Goal: Navigation & Orientation: Find specific page/section

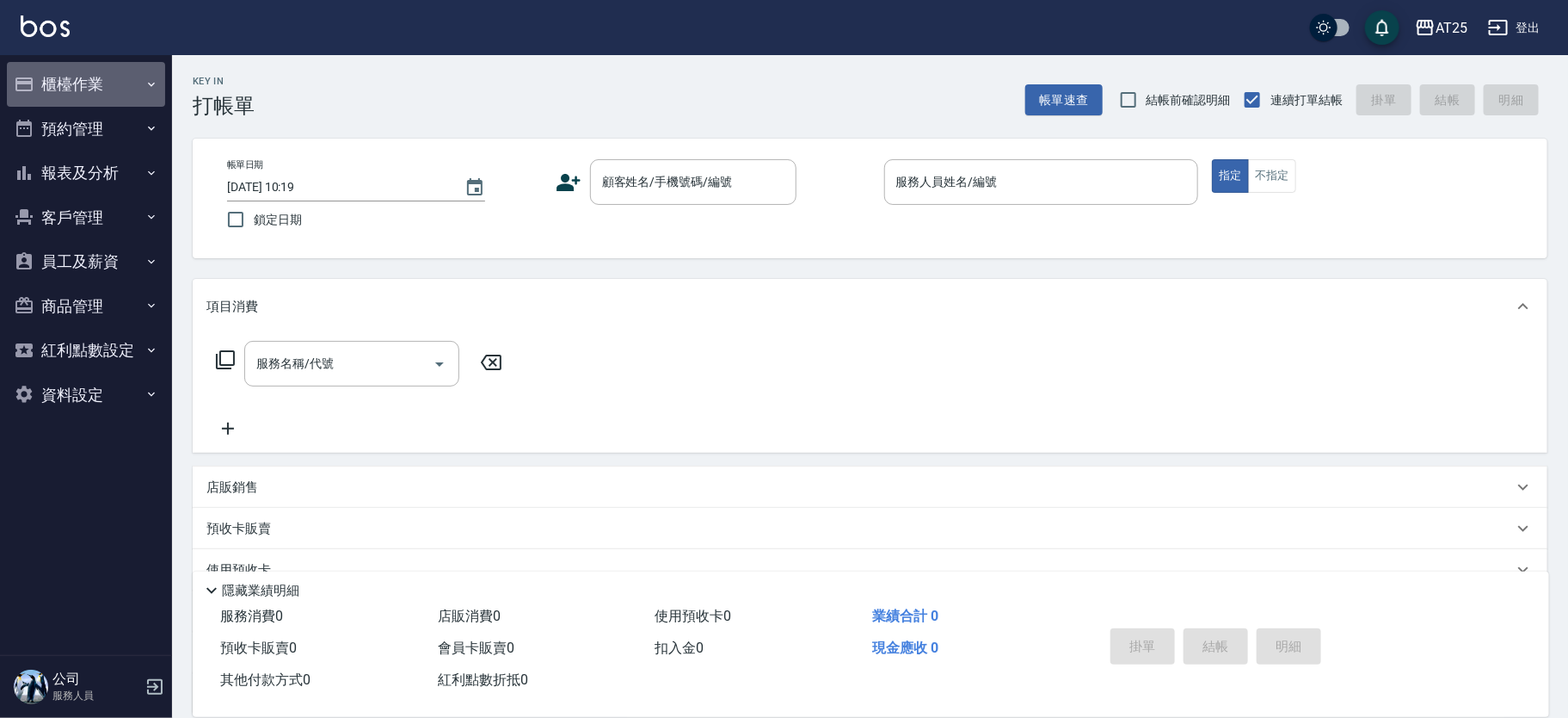
click at [73, 86] on button "櫃檯作業" at bounding box center [86, 84] width 159 height 44
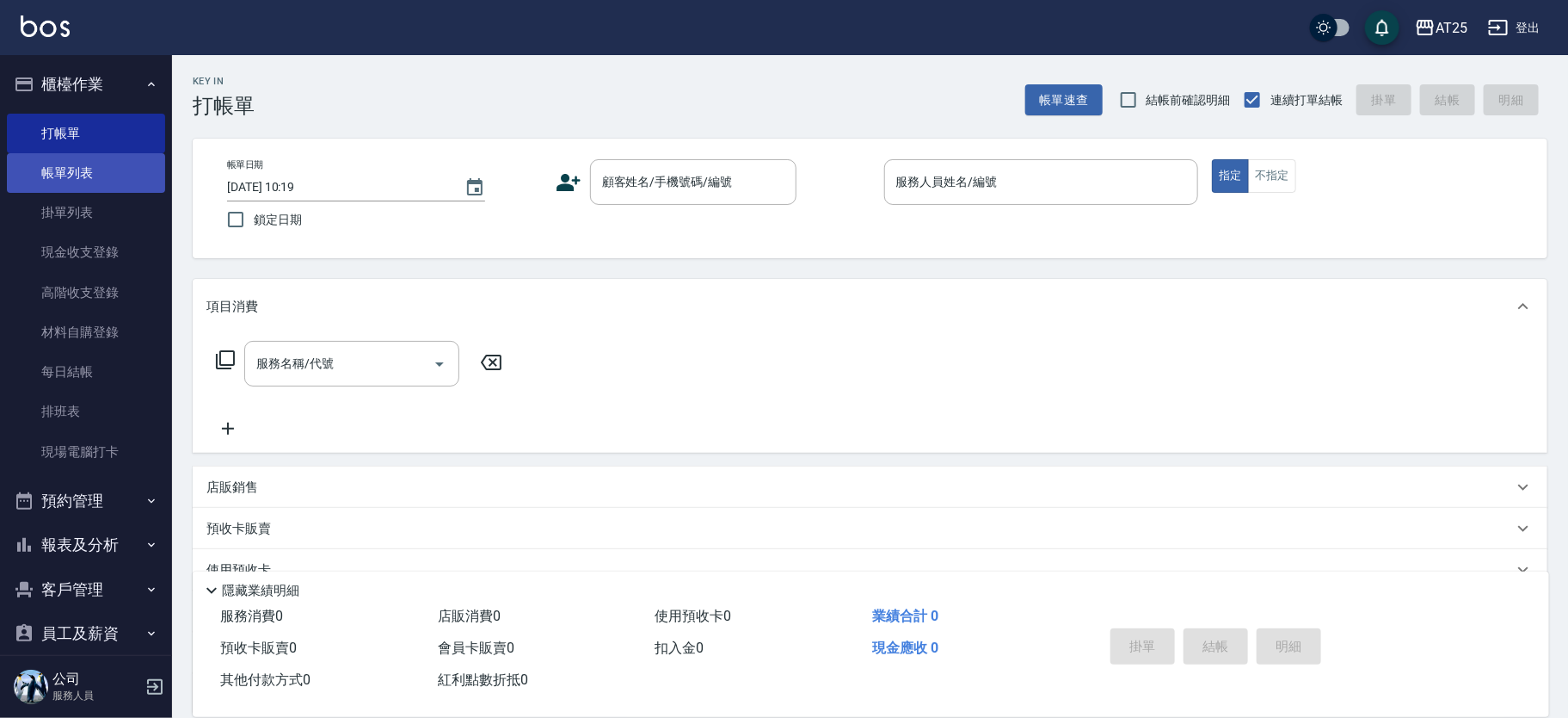
click at [103, 171] on link "帳單列表" at bounding box center [86, 173] width 159 height 40
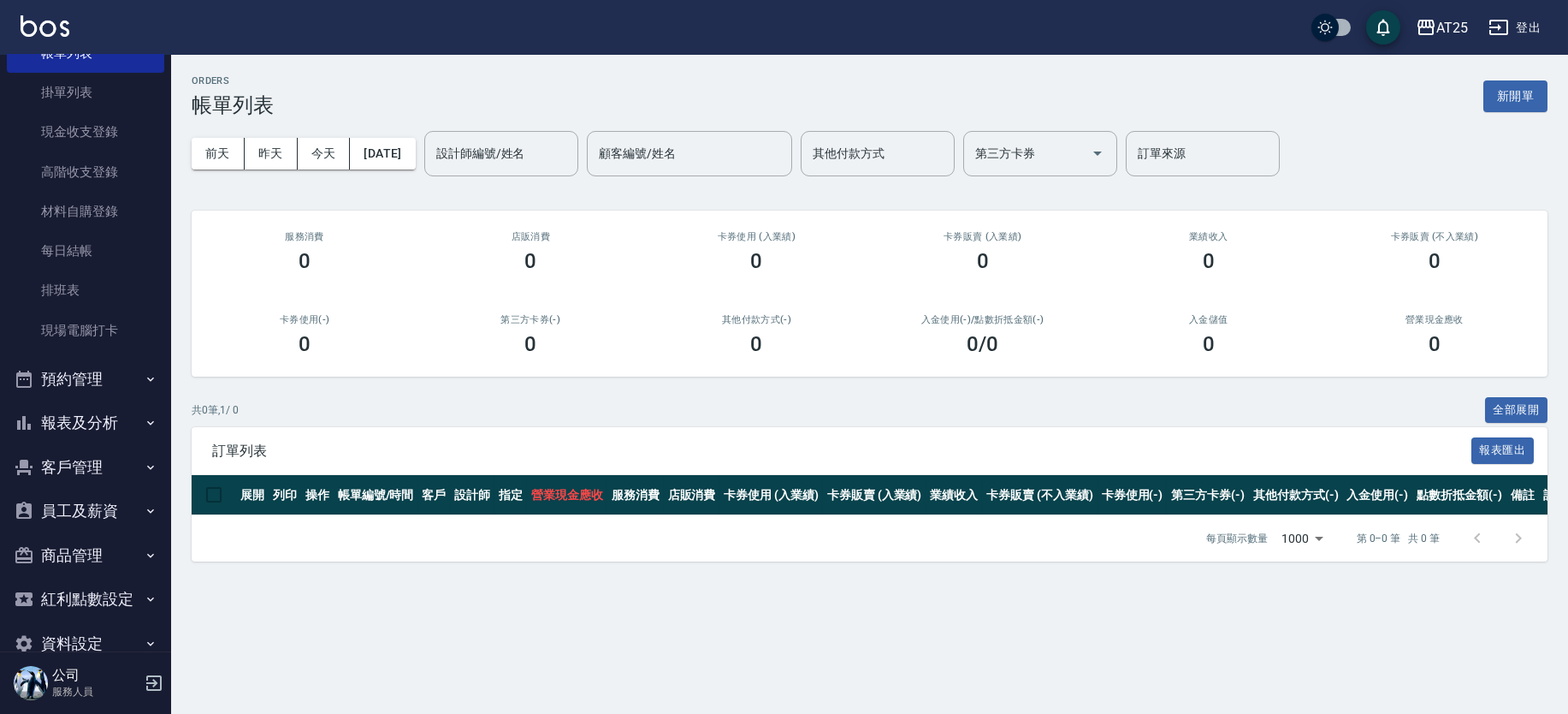
scroll to position [141, 0]
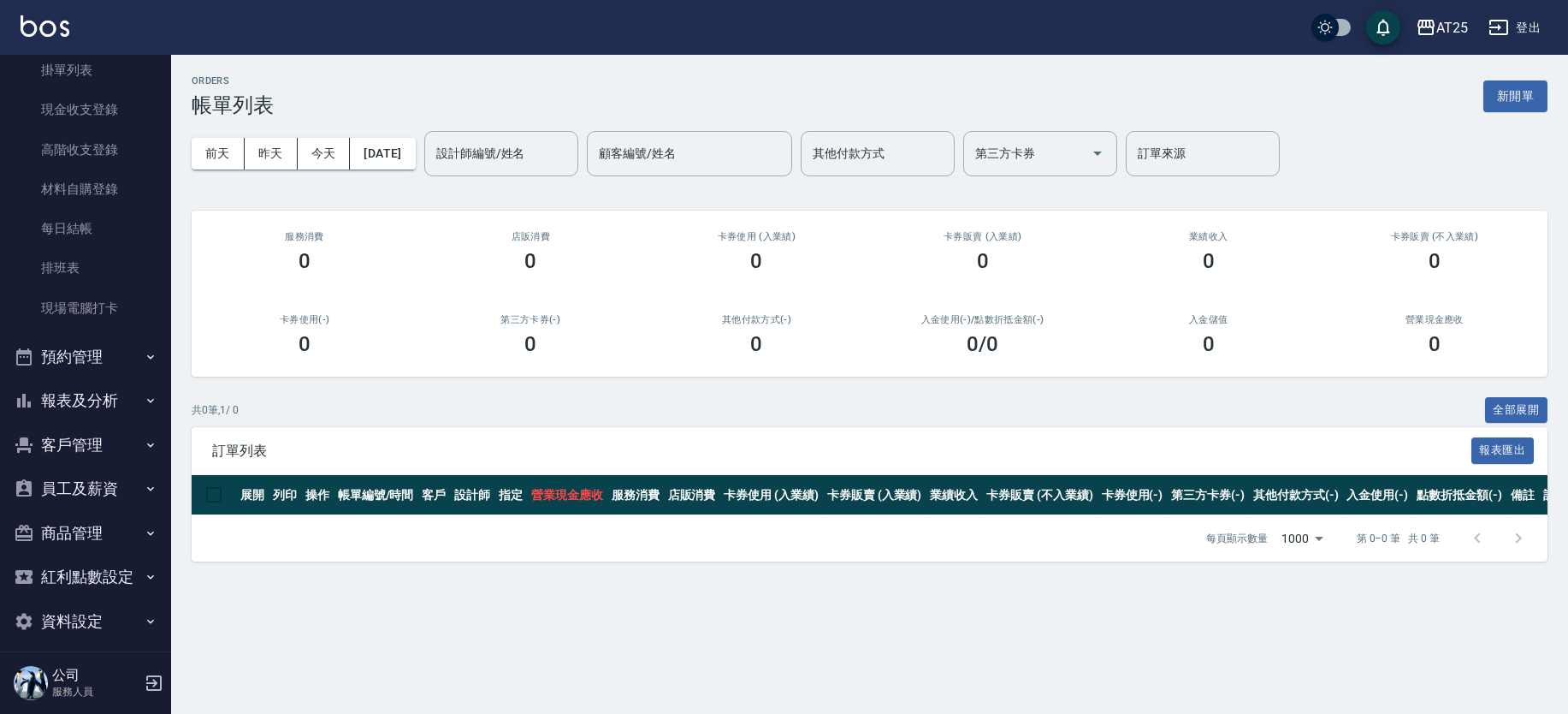
click at [130, 394] on button "報表及分析" at bounding box center [85, 400] width 158 height 44
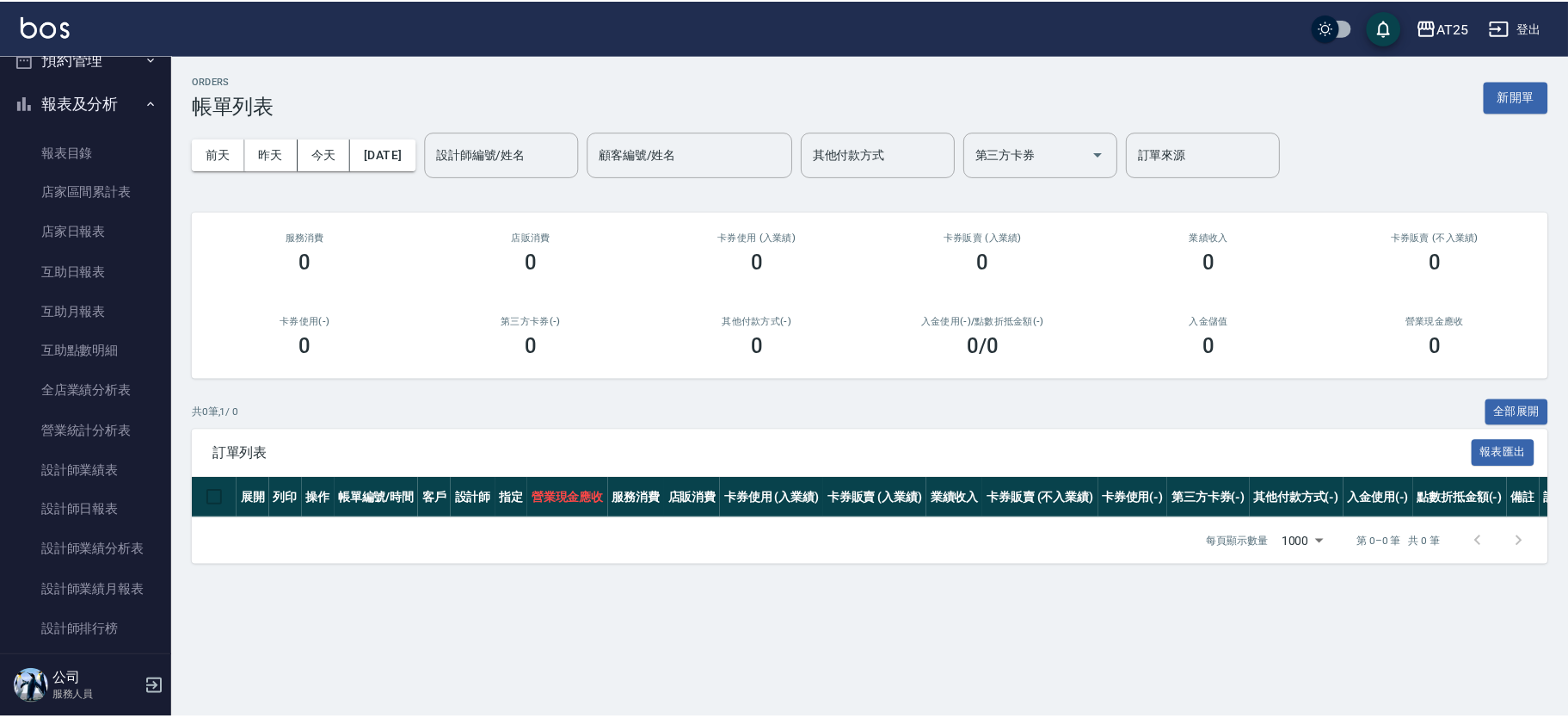
scroll to position [444, 0]
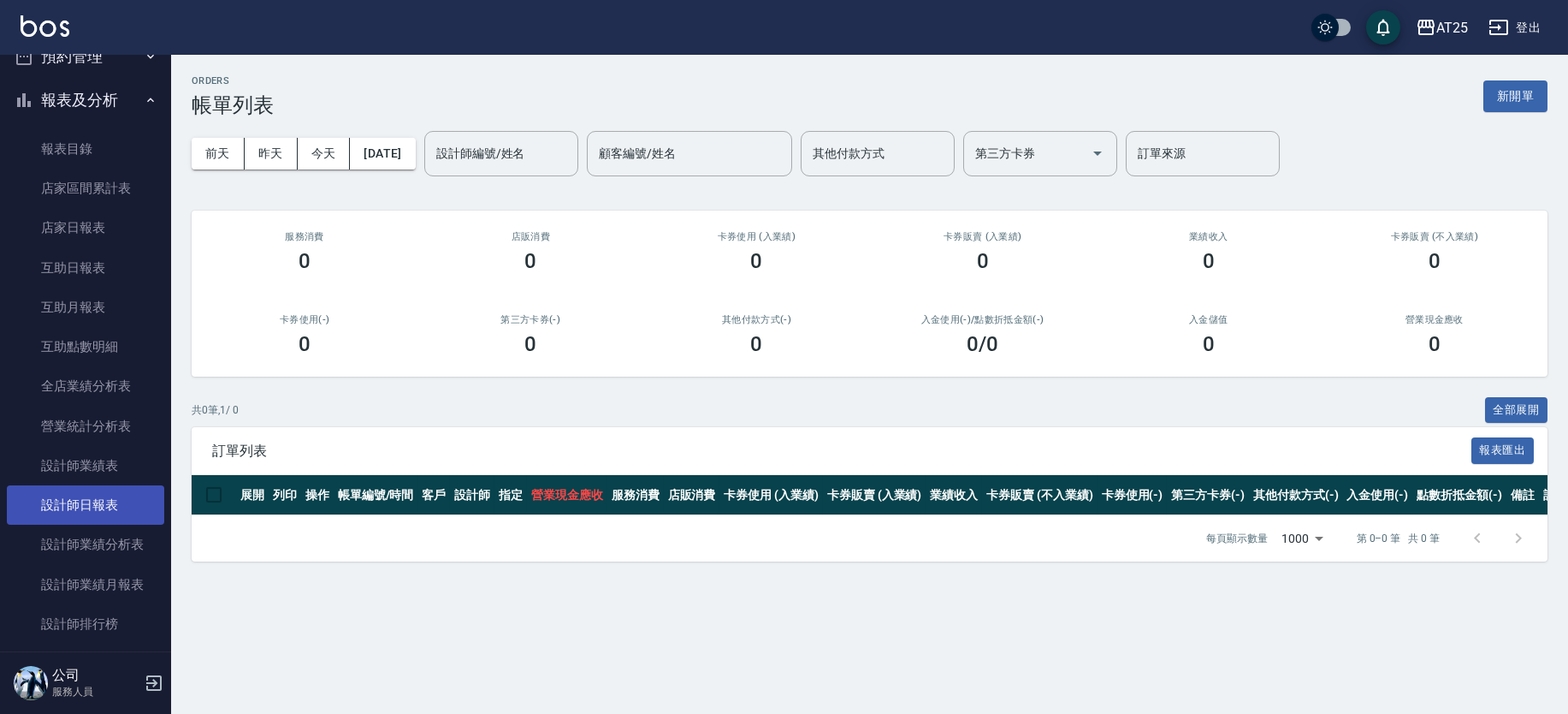
click at [134, 490] on link "設計師日報表" at bounding box center [85, 504] width 158 height 40
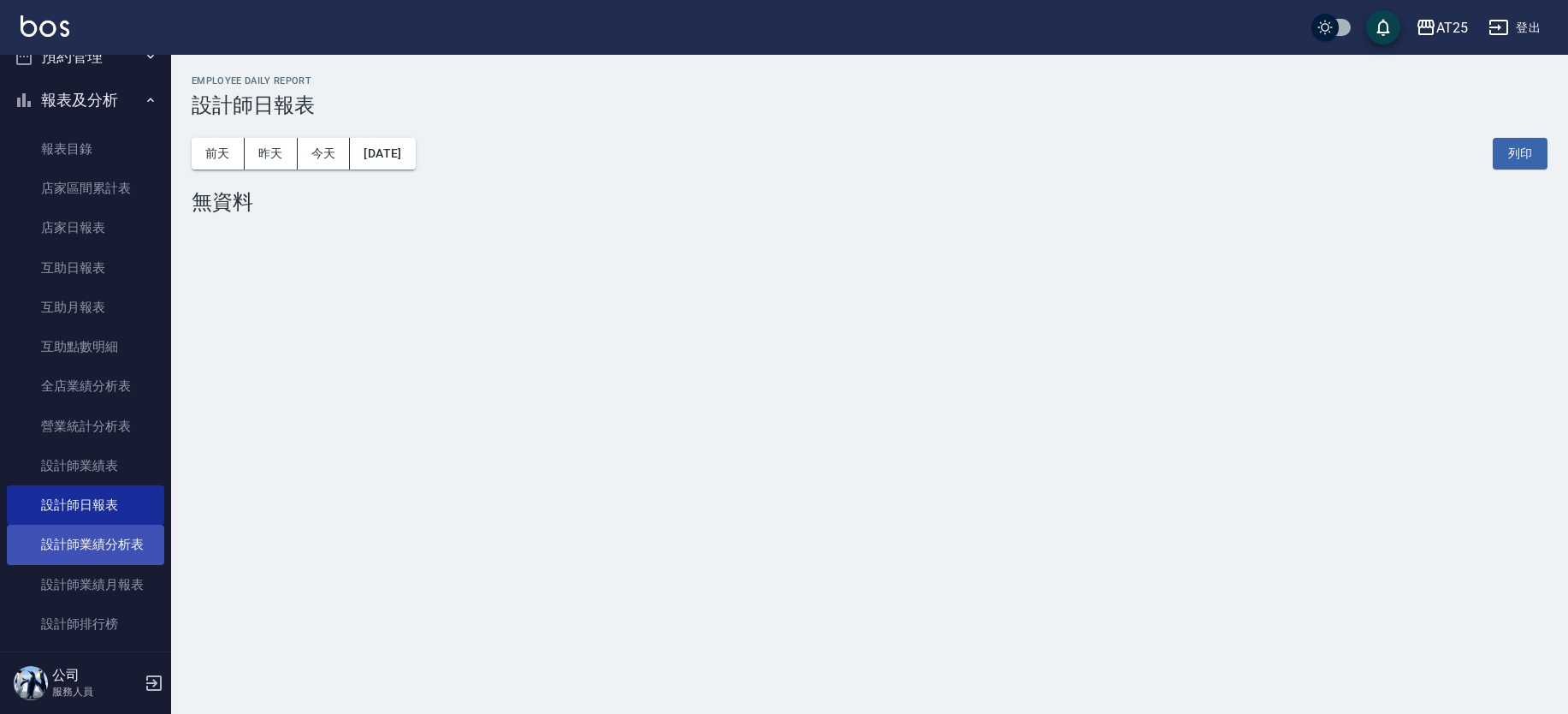
click at [135, 531] on link "設計師業績分析表" at bounding box center [85, 544] width 158 height 40
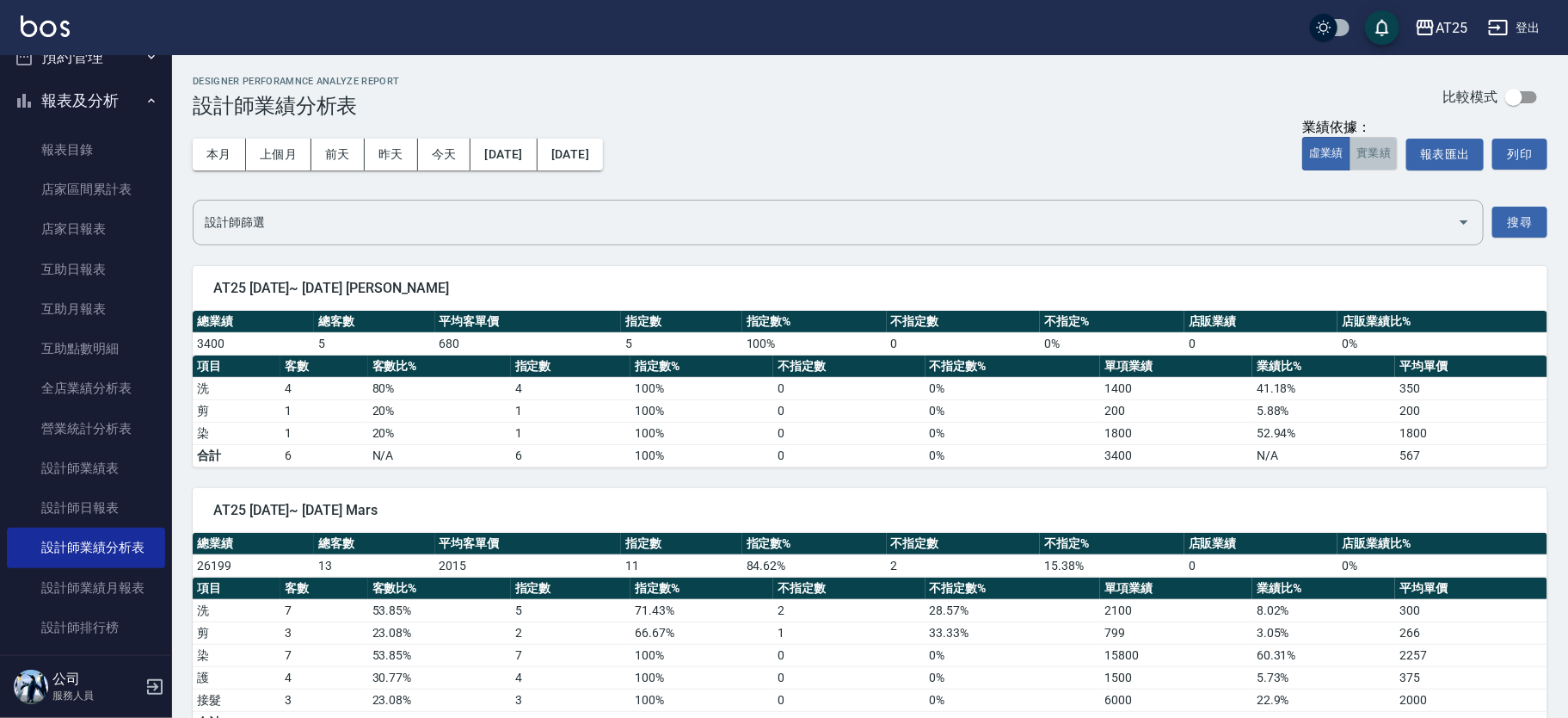
click at [1386, 160] on button "實業績" at bounding box center [1373, 153] width 48 height 34
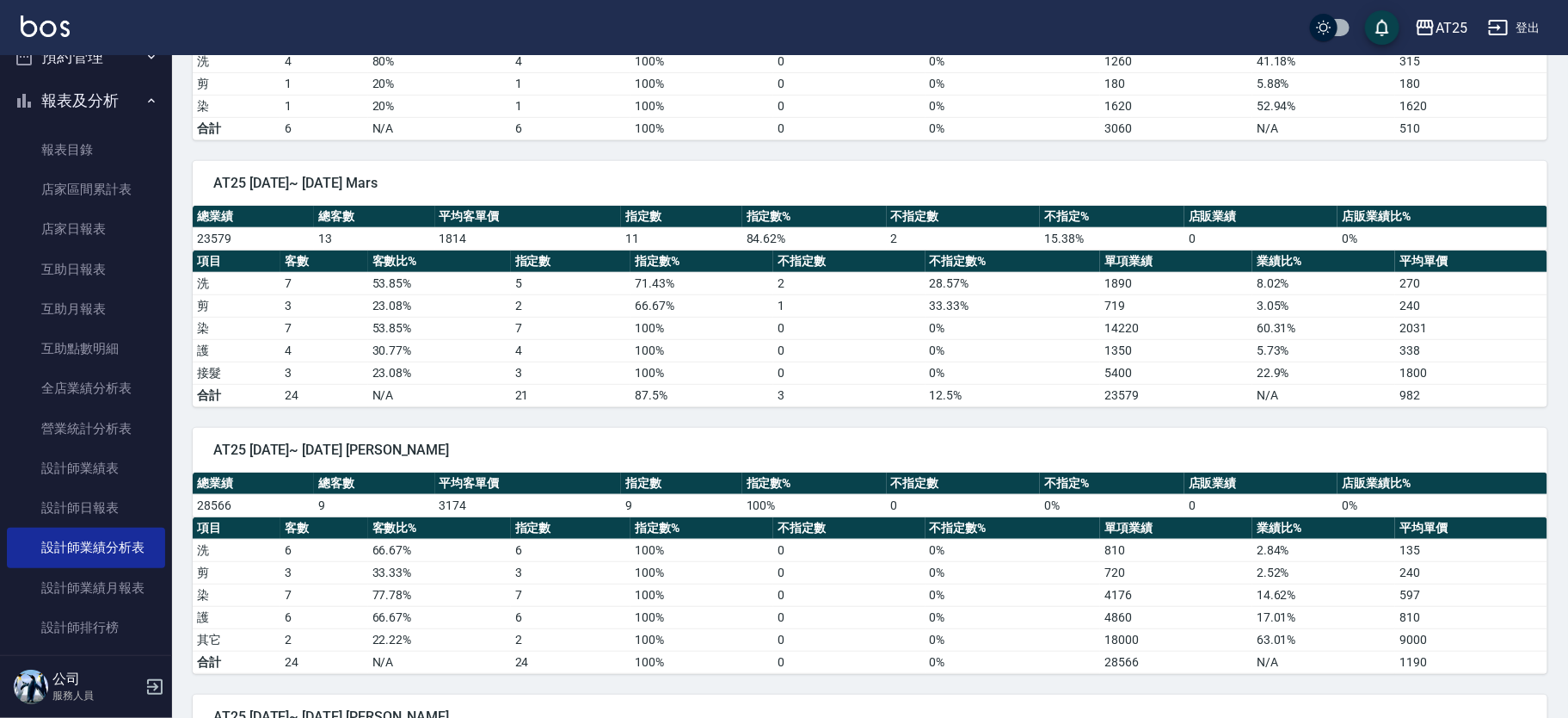
scroll to position [358, 0]
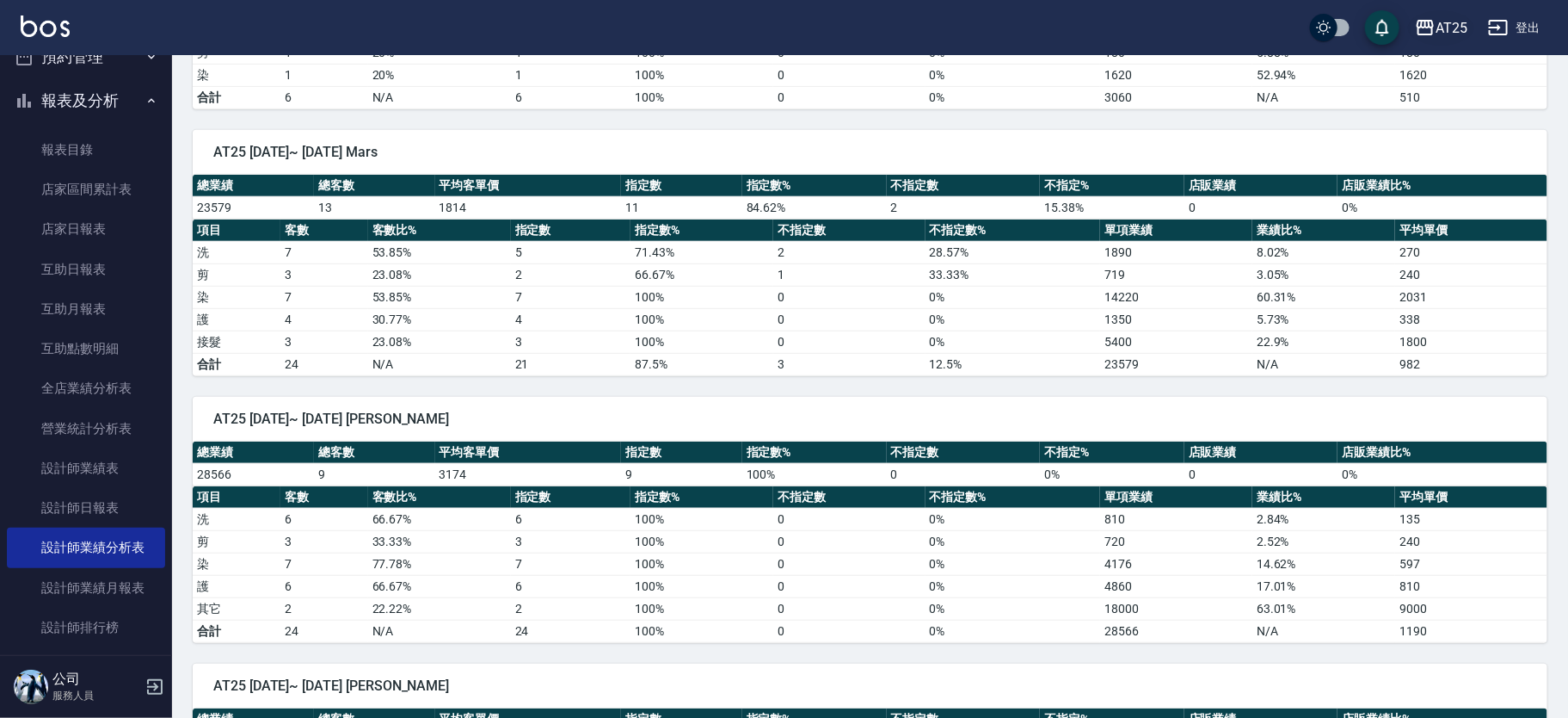
click at [1439, 25] on div "AT25" at bounding box center [1451, 27] width 32 height 21
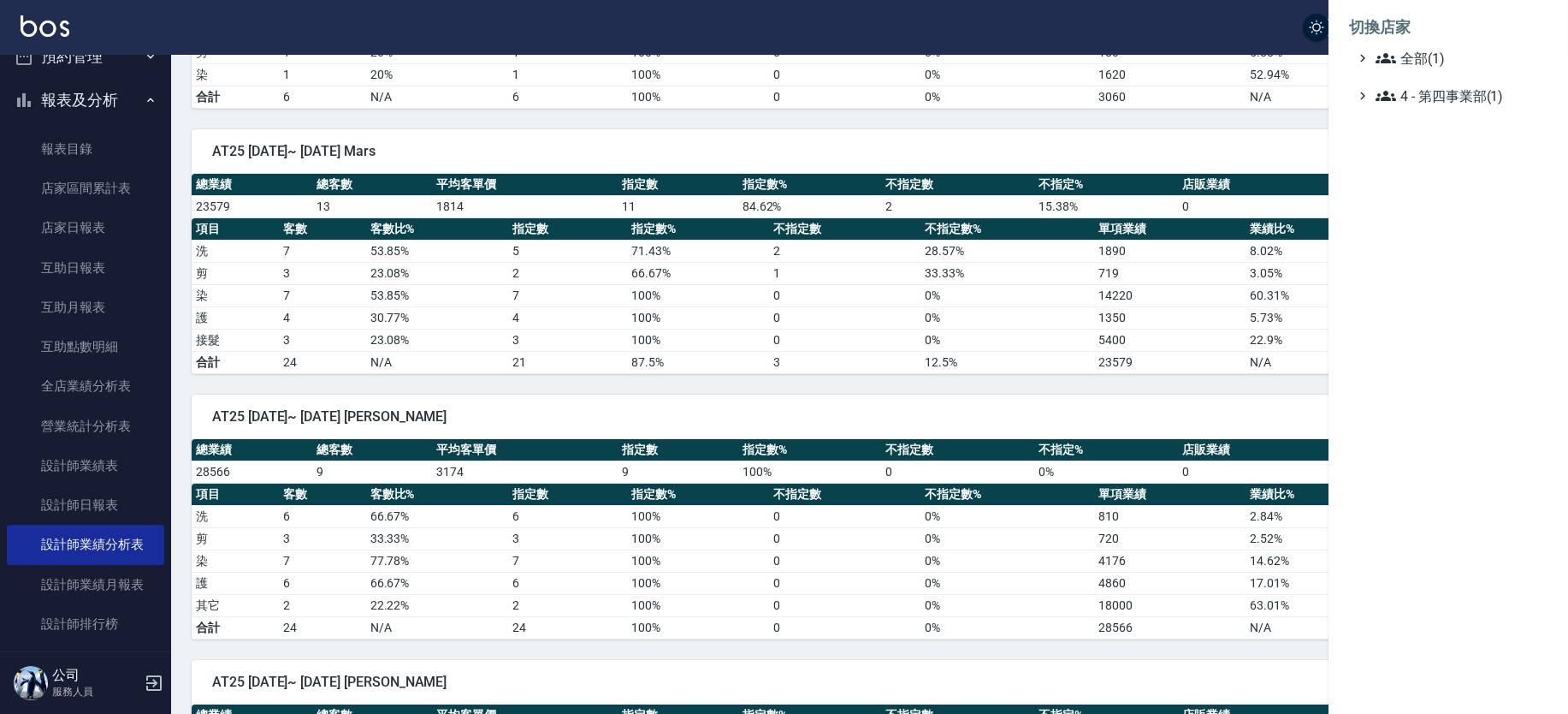
click at [1222, 35] on div at bounding box center [784, 357] width 1568 height 714
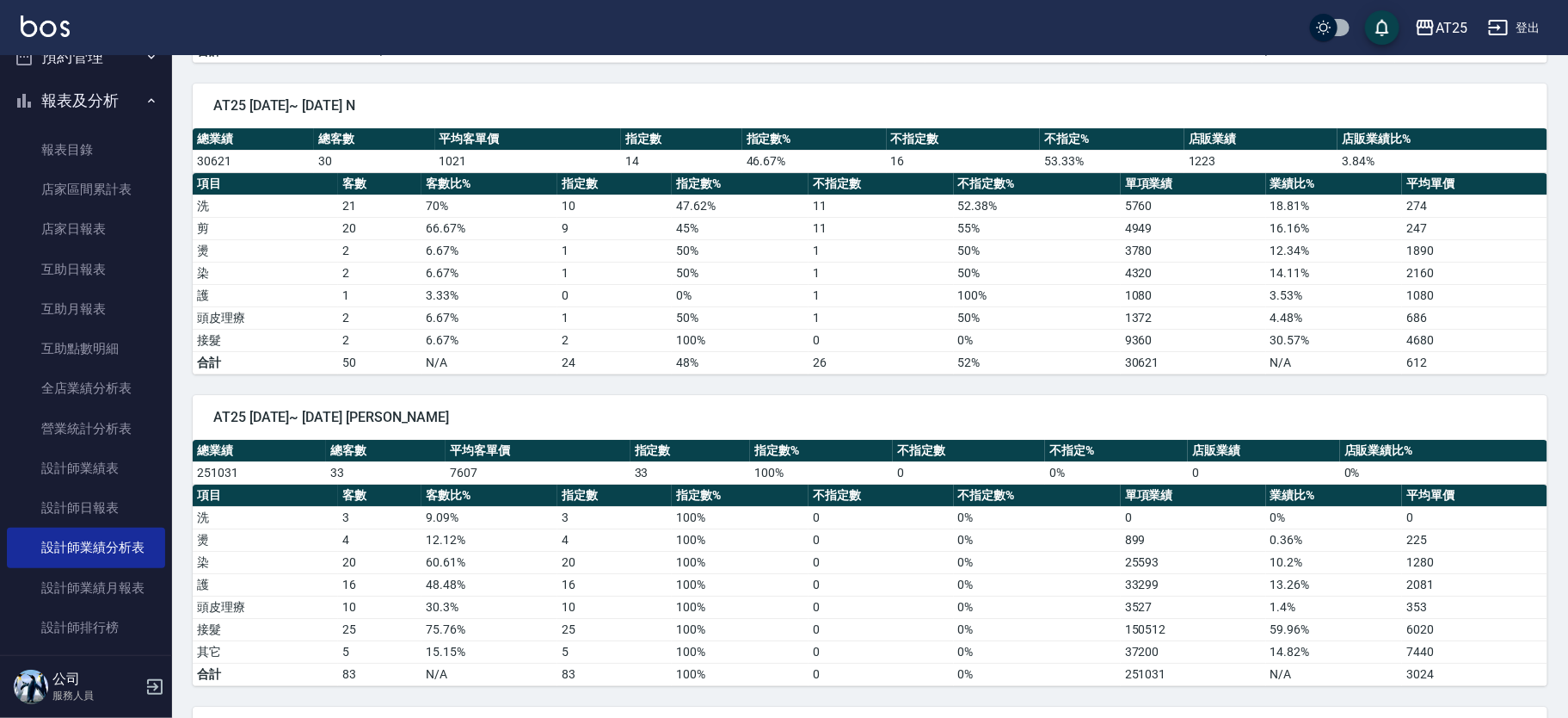
scroll to position [2851, 0]
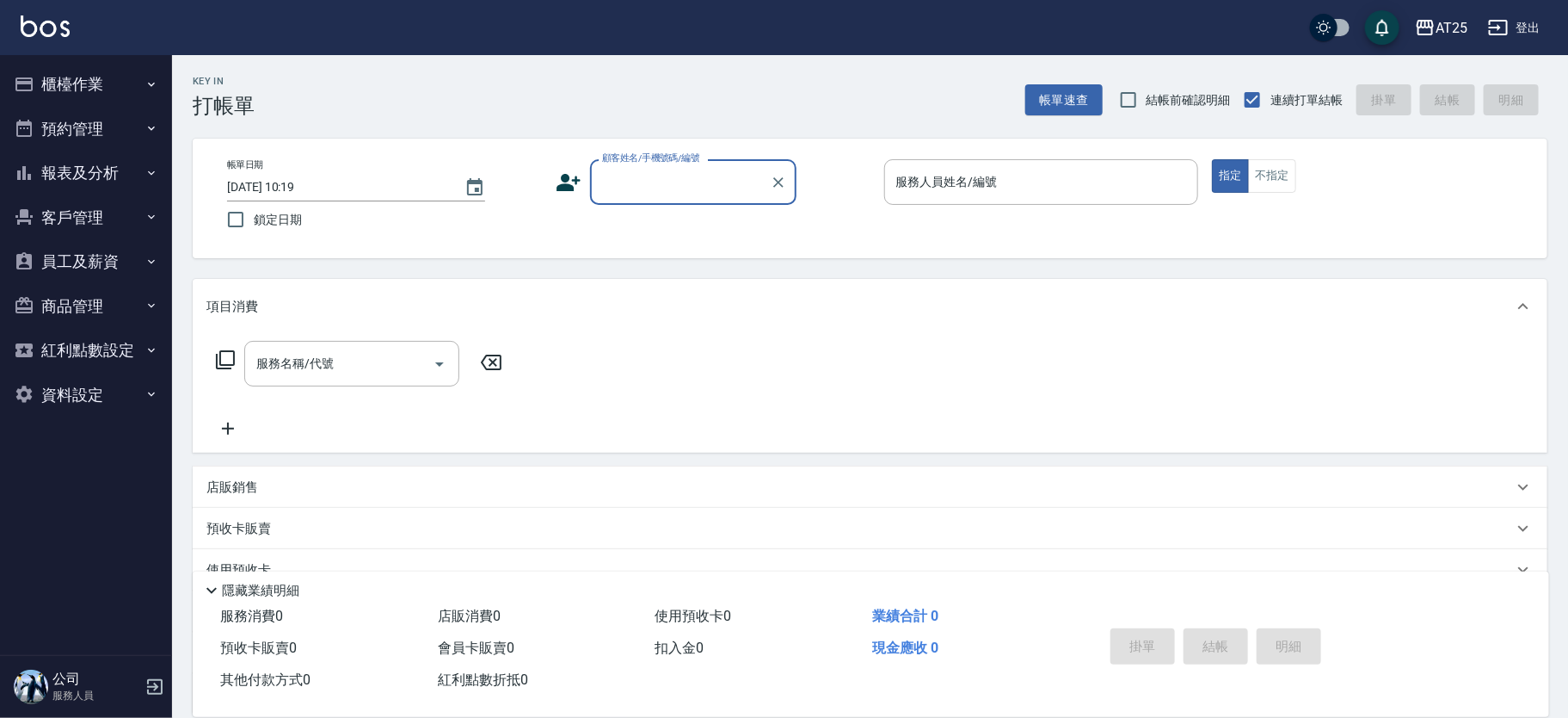
click at [121, 104] on button "櫃檯作業" at bounding box center [86, 84] width 159 height 44
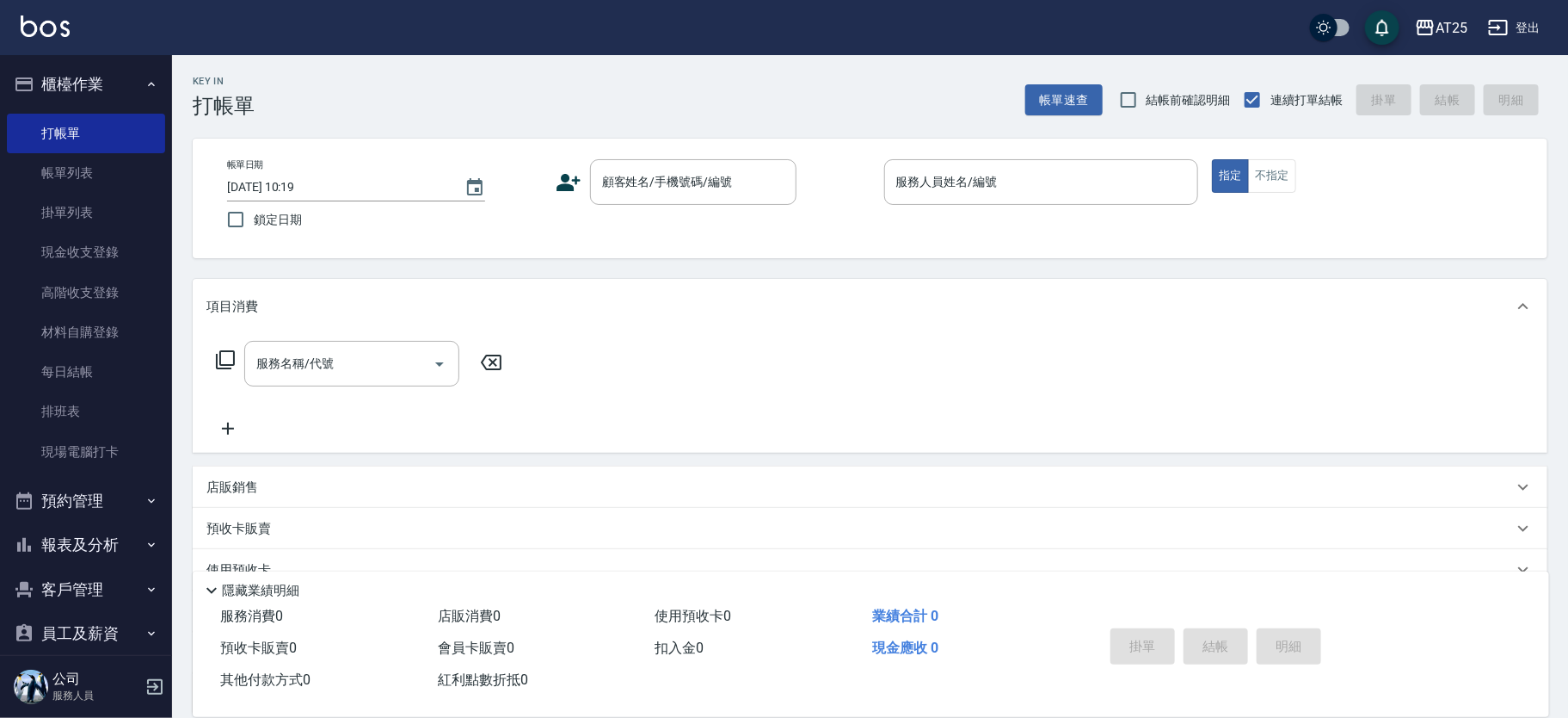
click at [120, 95] on button "櫃檯作業" at bounding box center [86, 84] width 159 height 44
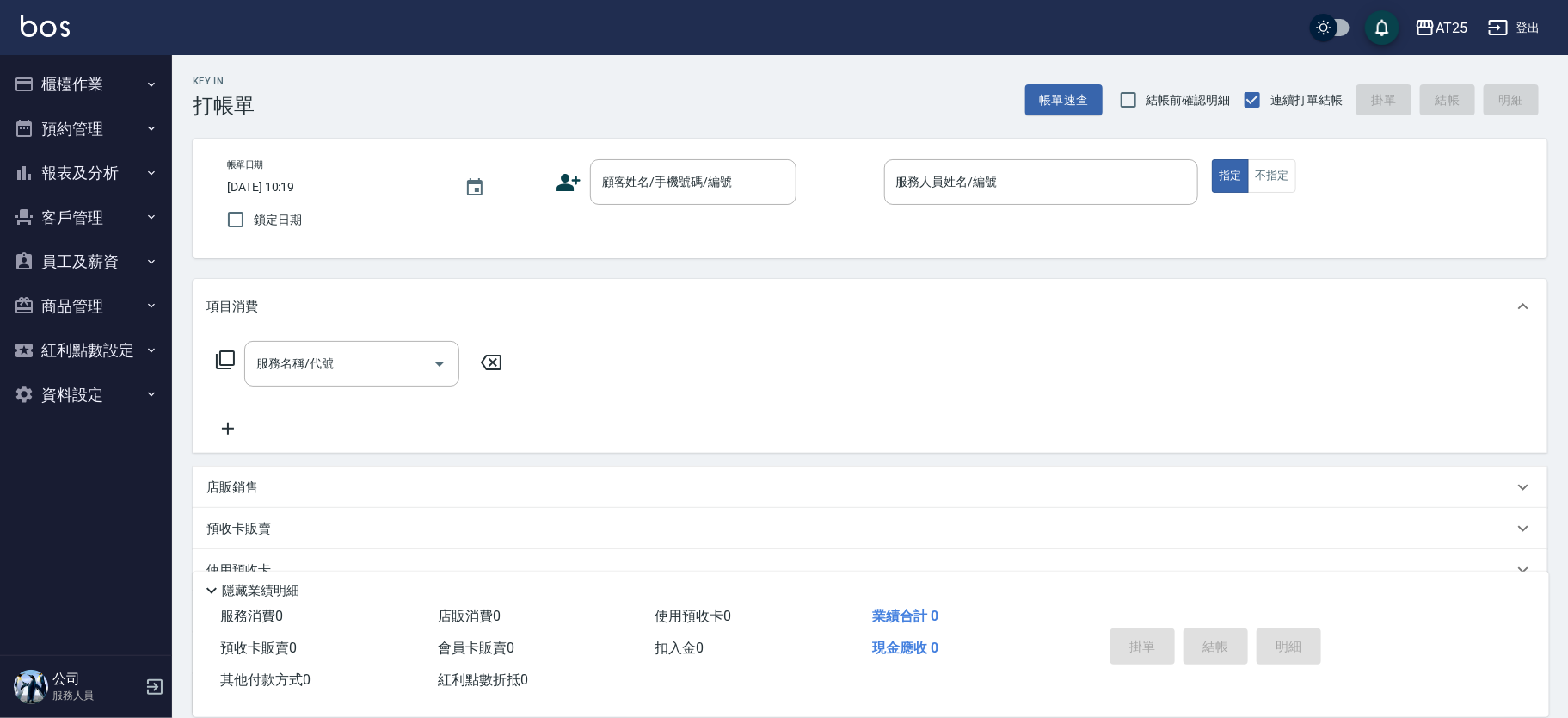
click at [117, 95] on button "櫃檯作業" at bounding box center [86, 84] width 159 height 44
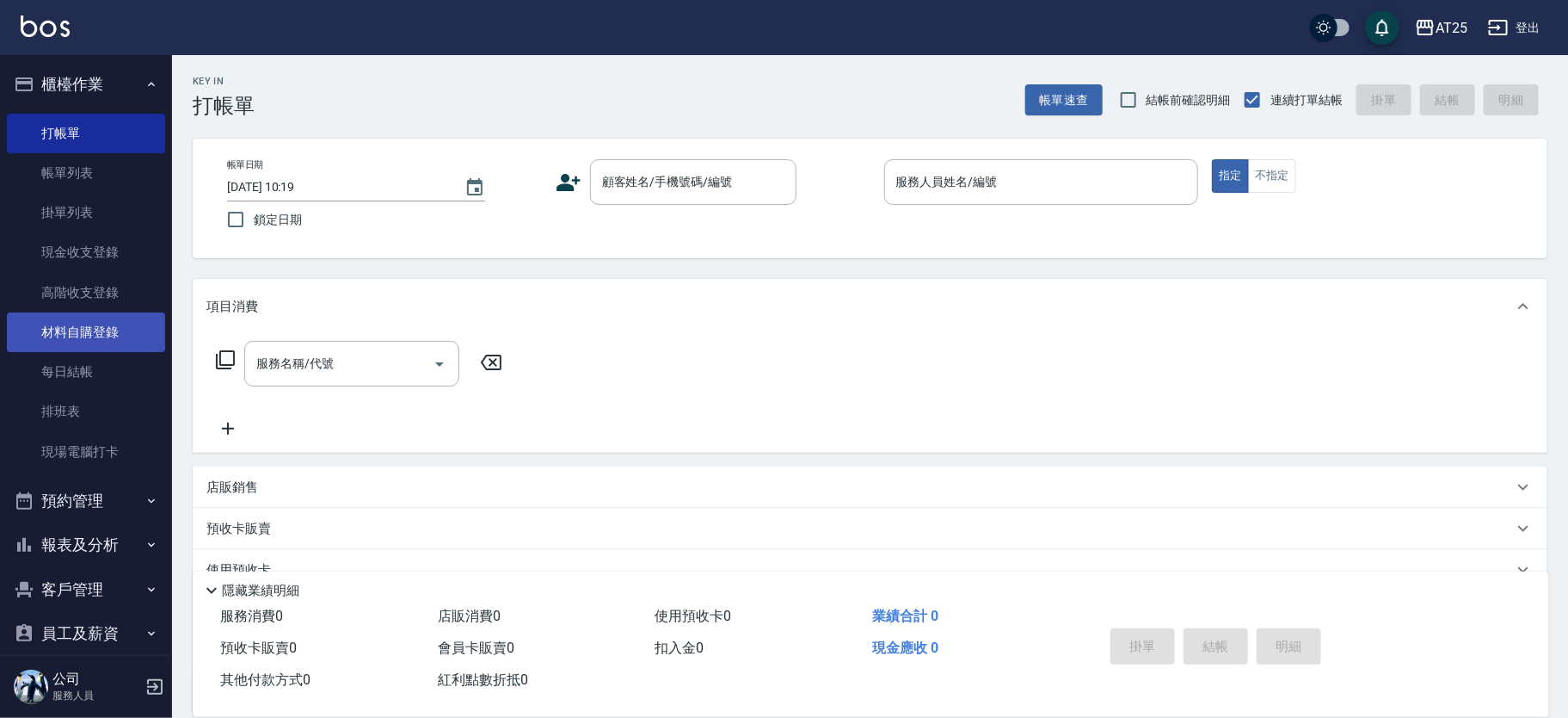
click at [115, 343] on link "材料自購登錄" at bounding box center [86, 332] width 159 height 40
